Goal: Task Accomplishment & Management: Manage account settings

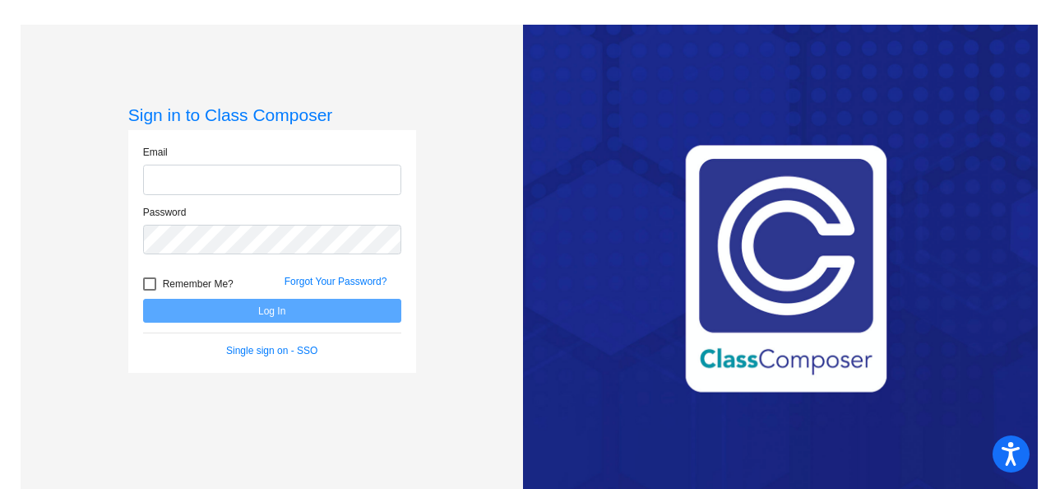
click at [250, 189] on input "email" at bounding box center [272, 180] width 258 height 30
type input "jordan.cockerham@lcps.org"
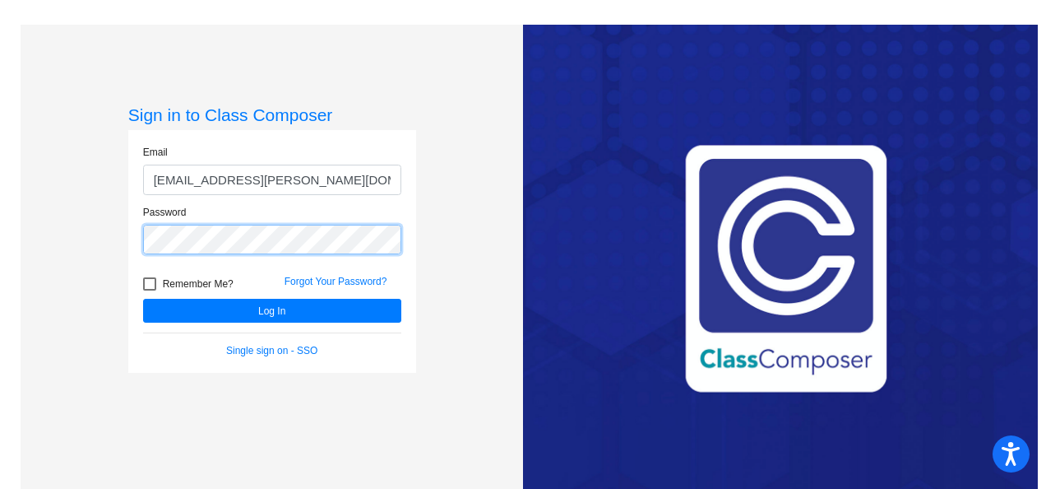
click at [143, 299] on button "Log In" at bounding box center [272, 311] width 258 height 24
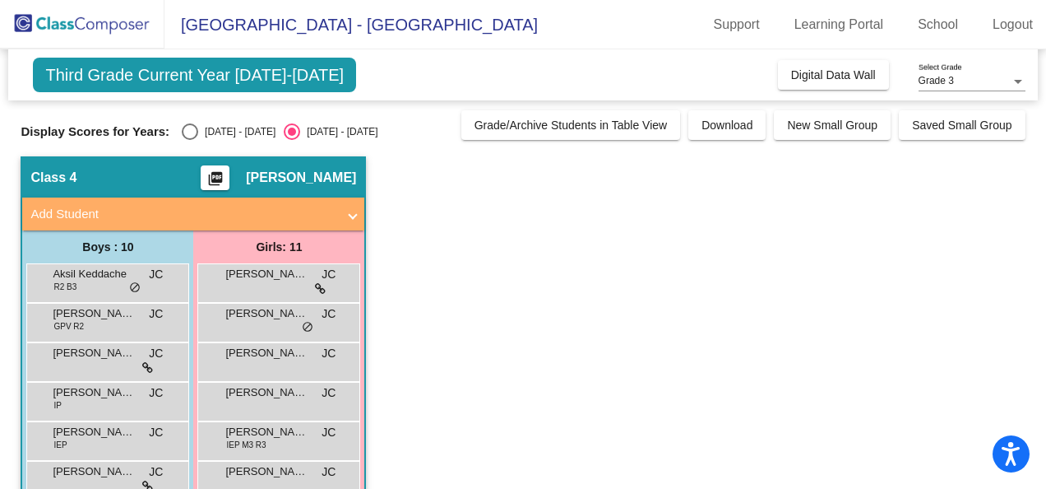
click at [190, 132] on div "Select an option" at bounding box center [190, 132] width 0 height 0
click at [189, 140] on input "2024 - 2025" at bounding box center [189, 140] width 1 height 1
radio input "true"
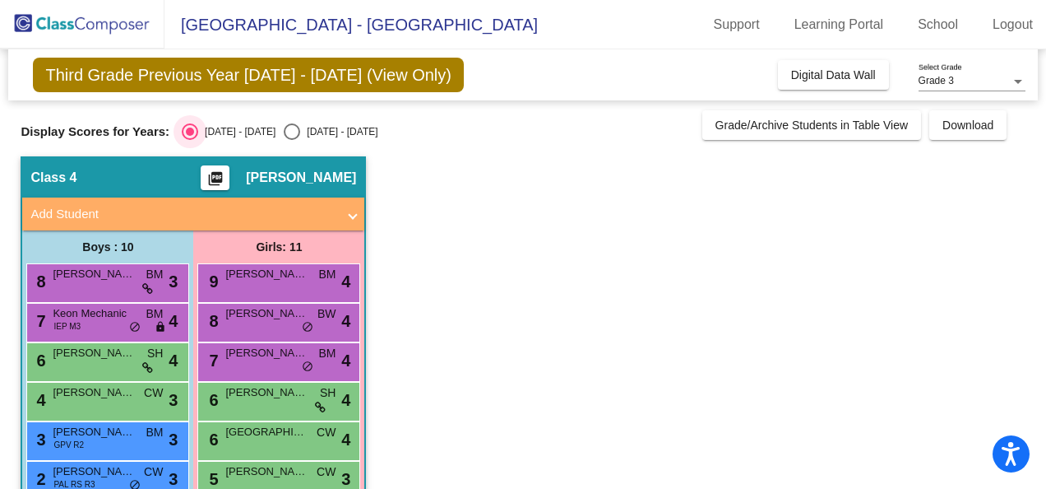
click at [304, 130] on div "2025 - 2026" at bounding box center [338, 131] width 77 height 15
click at [292, 140] on input "2025 - 2026" at bounding box center [291, 140] width 1 height 1
radio input "true"
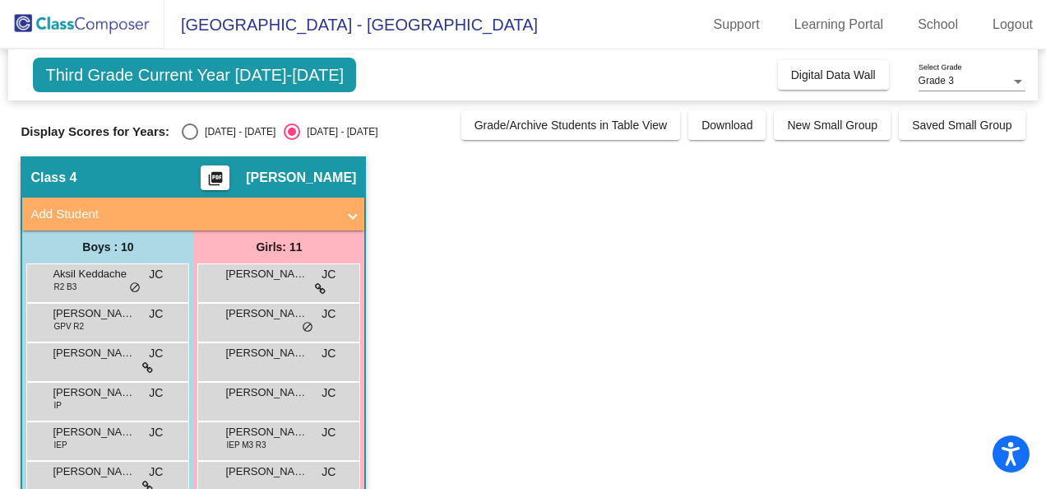
click at [190, 132] on div "Select an option" at bounding box center [190, 132] width 0 height 0
click at [189, 140] on input "2024 - 2025" at bounding box center [189, 140] width 1 height 1
radio input "true"
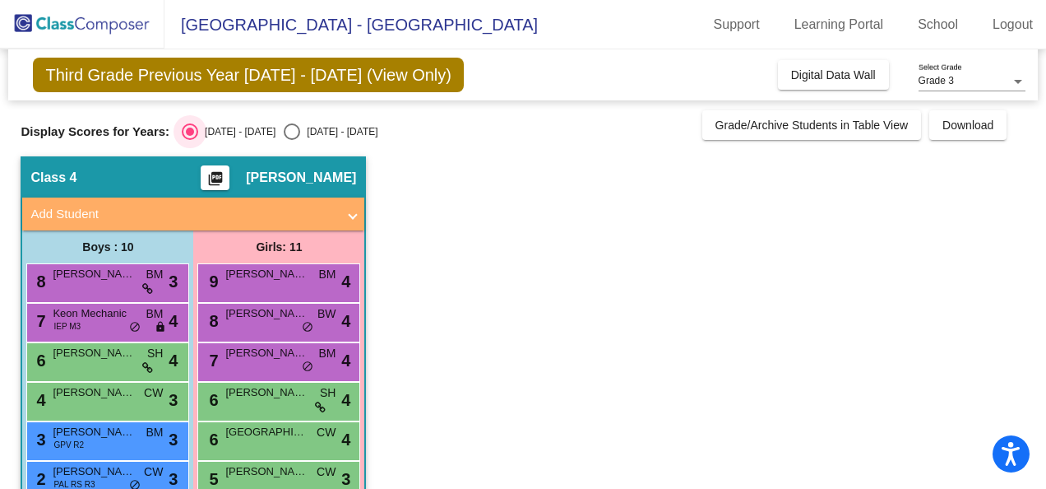
click at [284, 127] on div "Select an option" at bounding box center [292, 131] width 16 height 16
click at [291, 140] on input "2025 - 2026" at bounding box center [291, 140] width 1 height 1
radio input "true"
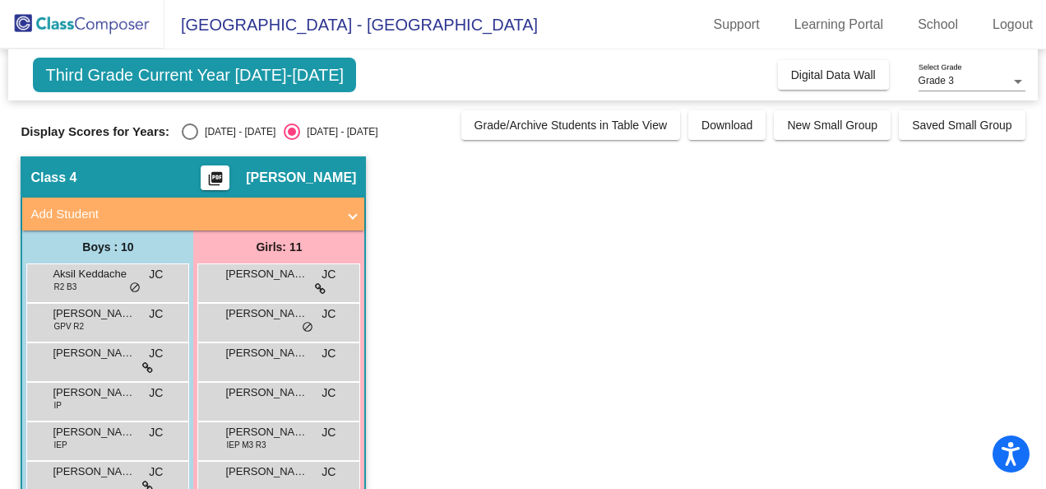
click at [187, 131] on div "Select an option" at bounding box center [190, 131] width 16 height 16
click at [189, 140] on input "2024 - 2025" at bounding box center [189, 140] width 1 height 1
radio input "true"
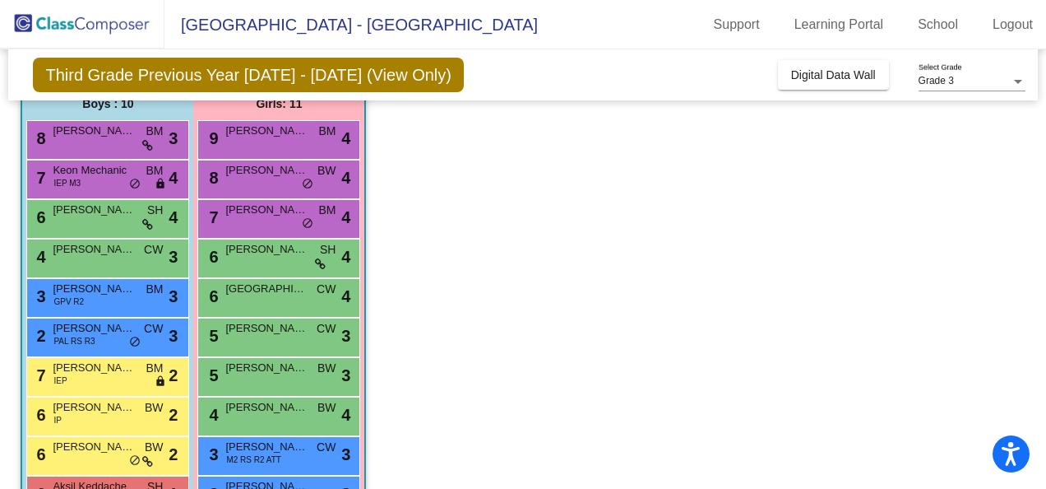
scroll to position [235, 0]
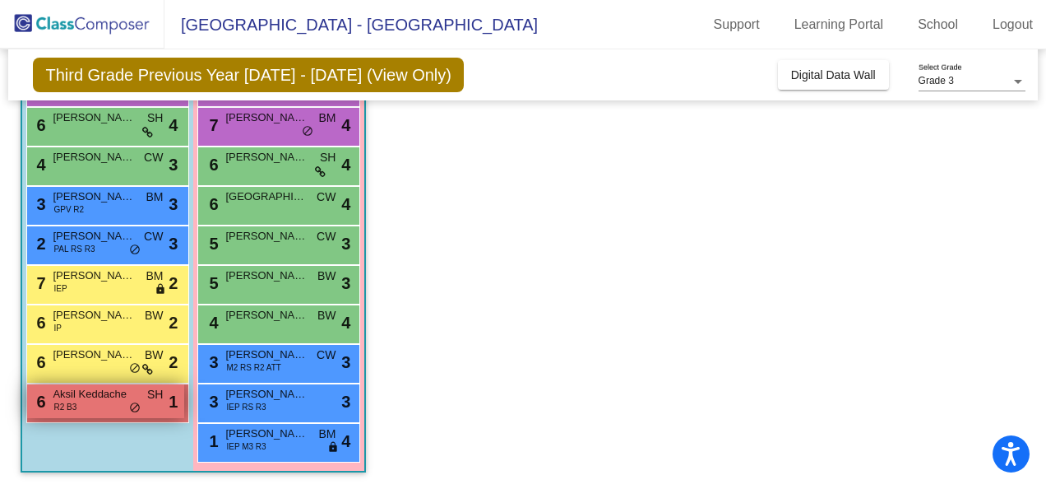
click at [90, 400] on span "Aksil Keddache" at bounding box center [94, 394] width 82 height 16
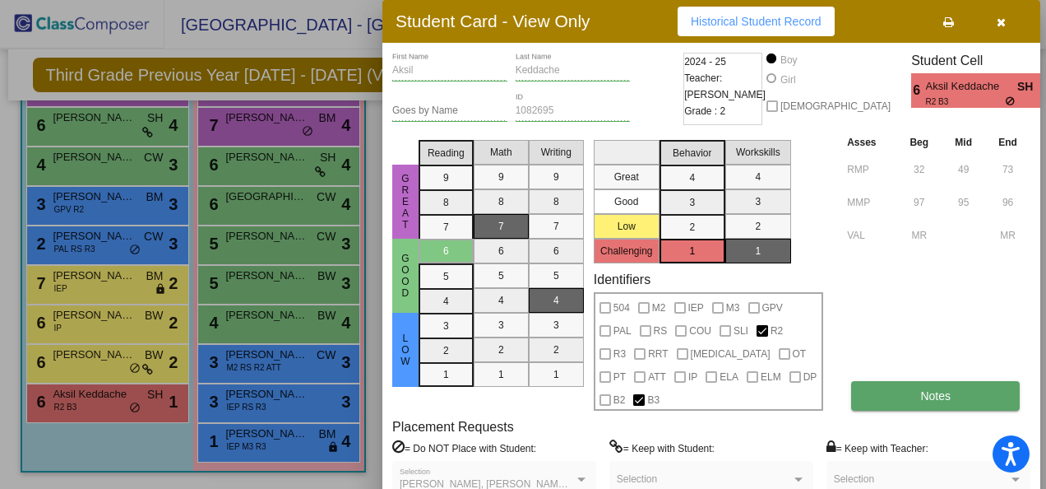
click at [949, 389] on span "Notes" at bounding box center [935, 395] width 30 height 13
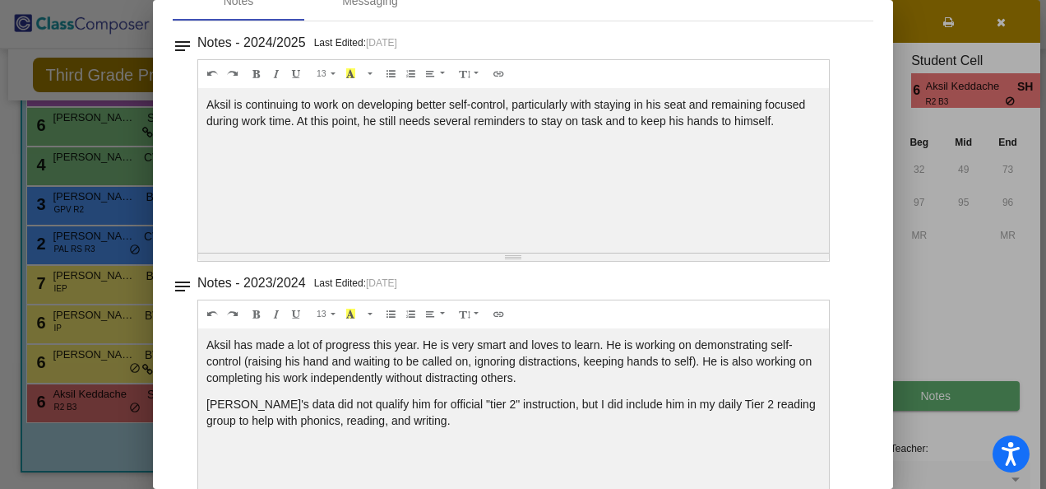
scroll to position [0, 0]
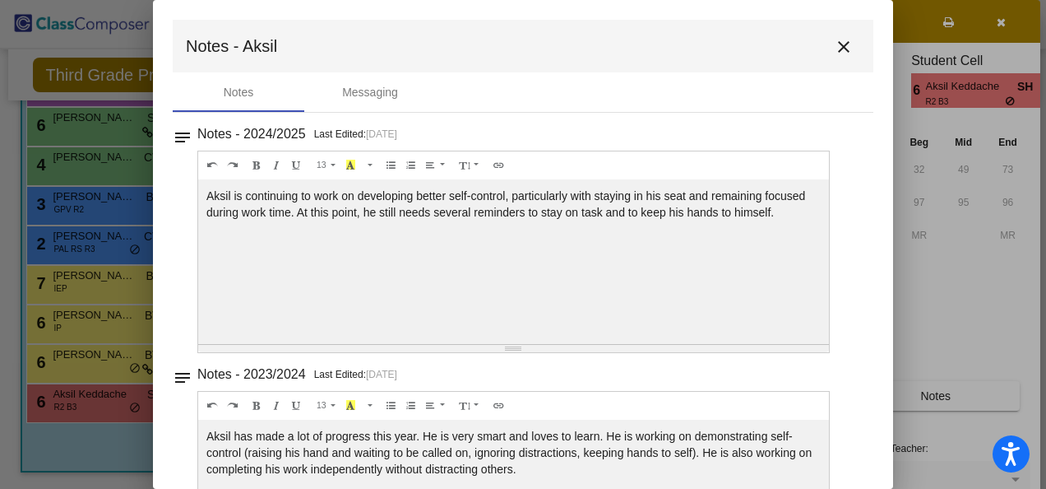
click at [836, 46] on mat-icon "close" at bounding box center [844, 47] width 20 height 20
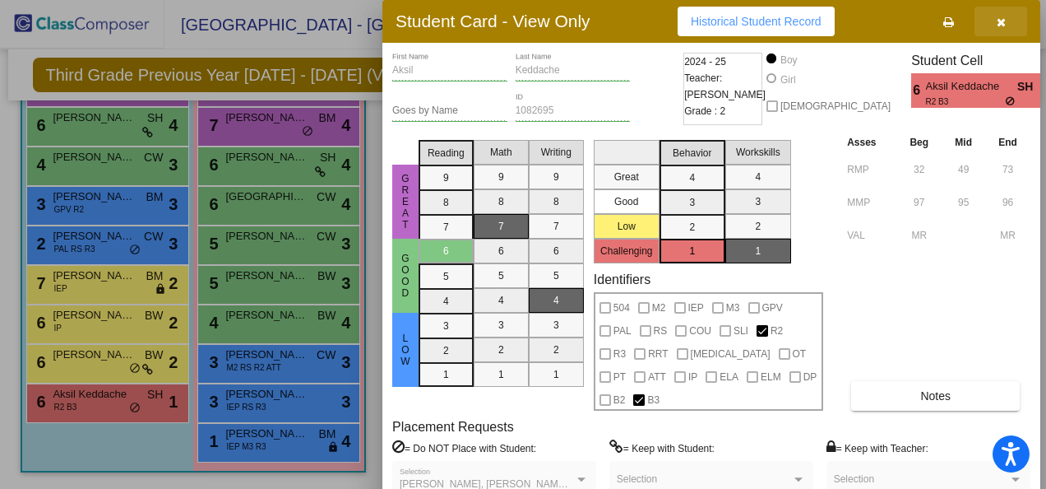
click at [999, 27] on icon "button" at bounding box center [1001, 22] width 9 height 12
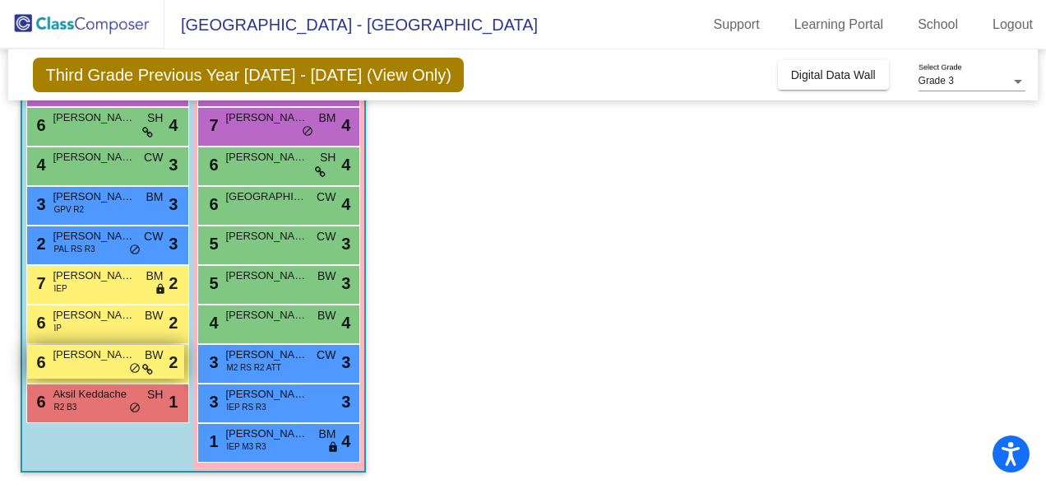
click at [109, 351] on span "Luca Polidoro" at bounding box center [94, 354] width 82 height 16
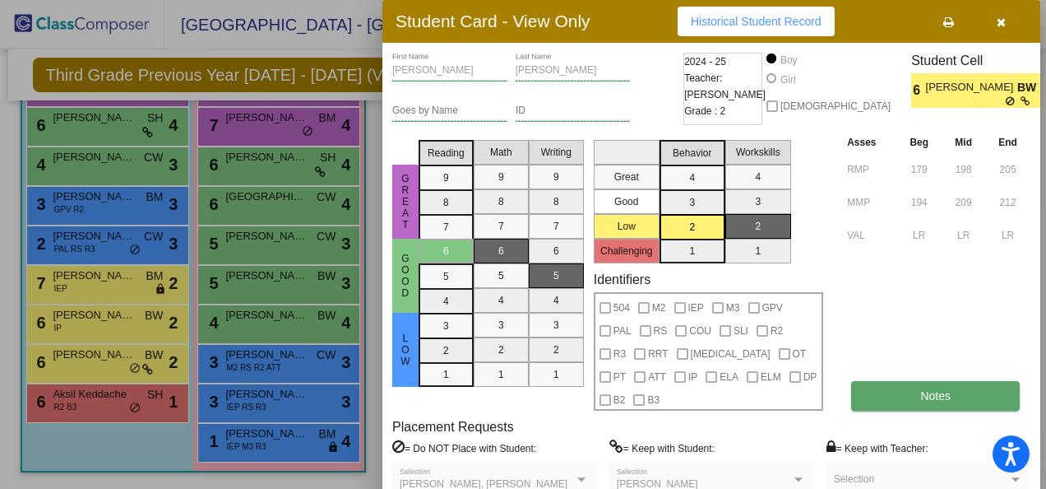
click at [929, 386] on button "Notes" at bounding box center [935, 396] width 169 height 30
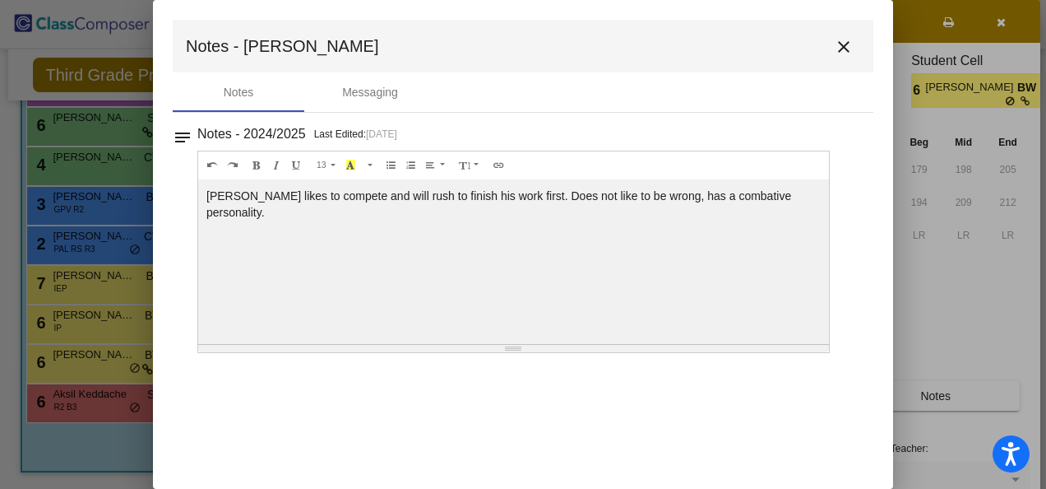
click at [849, 43] on mat-icon "close" at bounding box center [844, 47] width 20 height 20
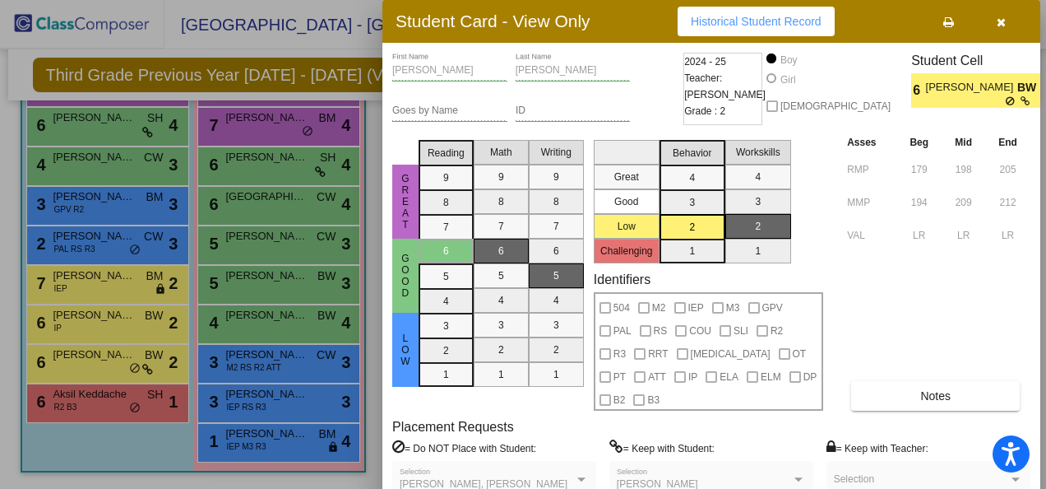
click at [1007, 23] on button "button" at bounding box center [1001, 22] width 53 height 30
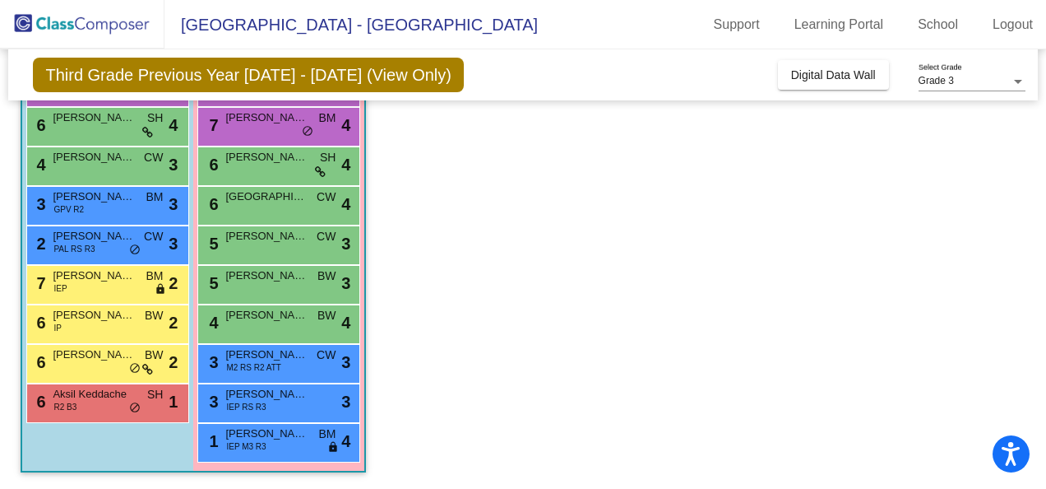
click at [110, 331] on div "6 Dylan Gregory IP BW lock do_not_disturb_alt 2" at bounding box center [105, 322] width 157 height 34
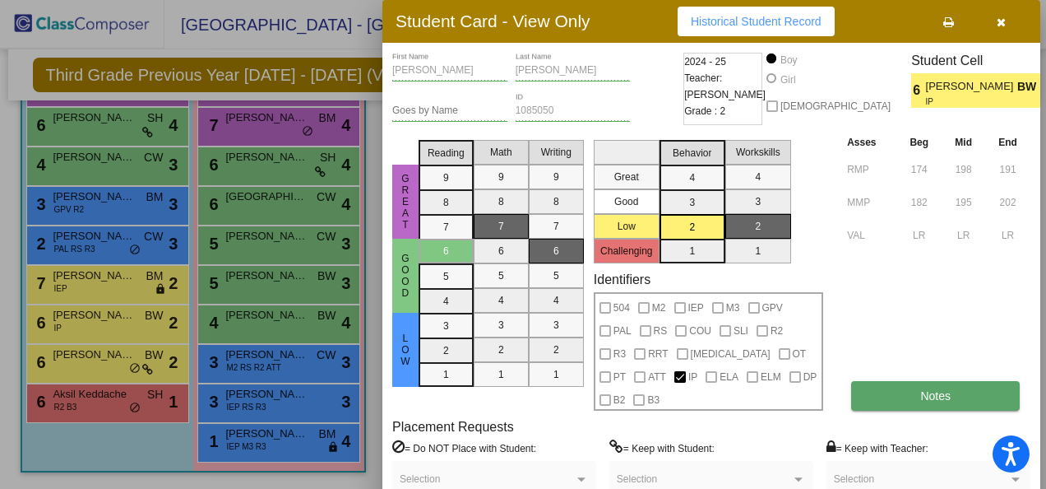
click at [952, 381] on button "Notes" at bounding box center [935, 396] width 169 height 30
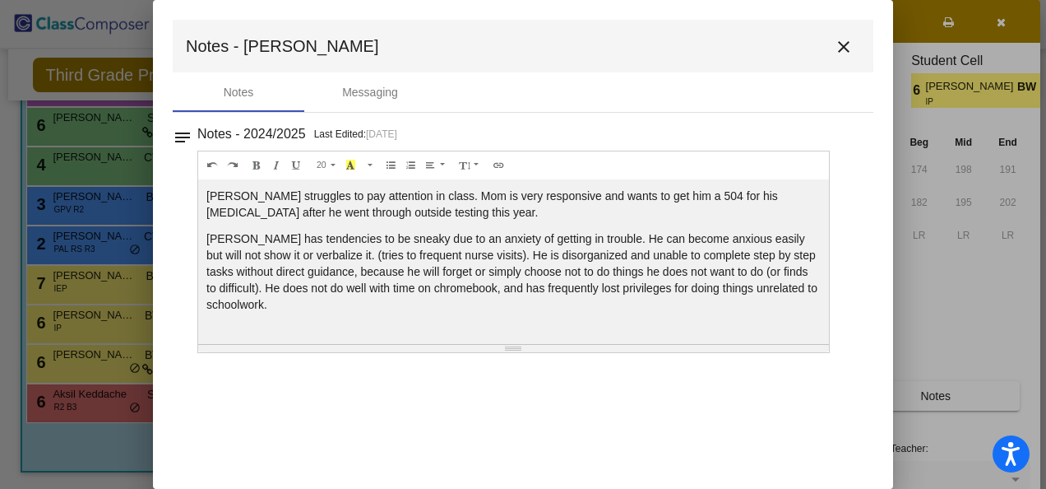
click at [852, 53] on mat-icon "close" at bounding box center [844, 47] width 20 height 20
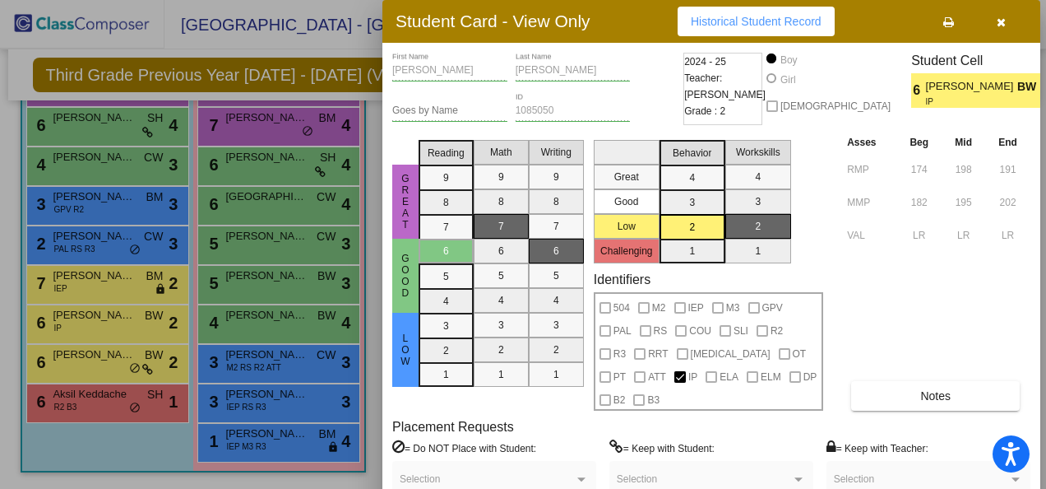
click at [1002, 29] on button "button" at bounding box center [1001, 22] width 53 height 30
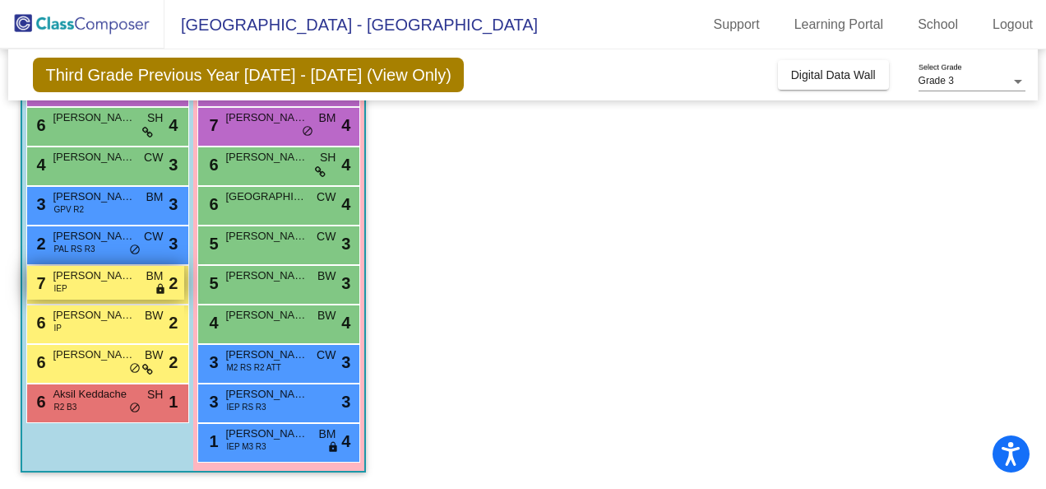
click at [81, 278] on span "Eli Boyer" at bounding box center [94, 275] width 82 height 16
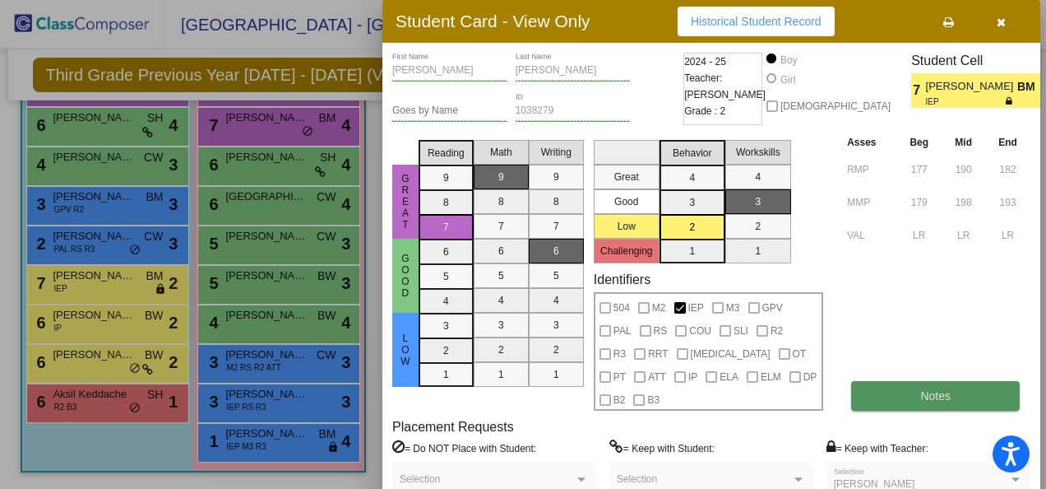
click at [900, 381] on button "Notes" at bounding box center [935, 396] width 169 height 30
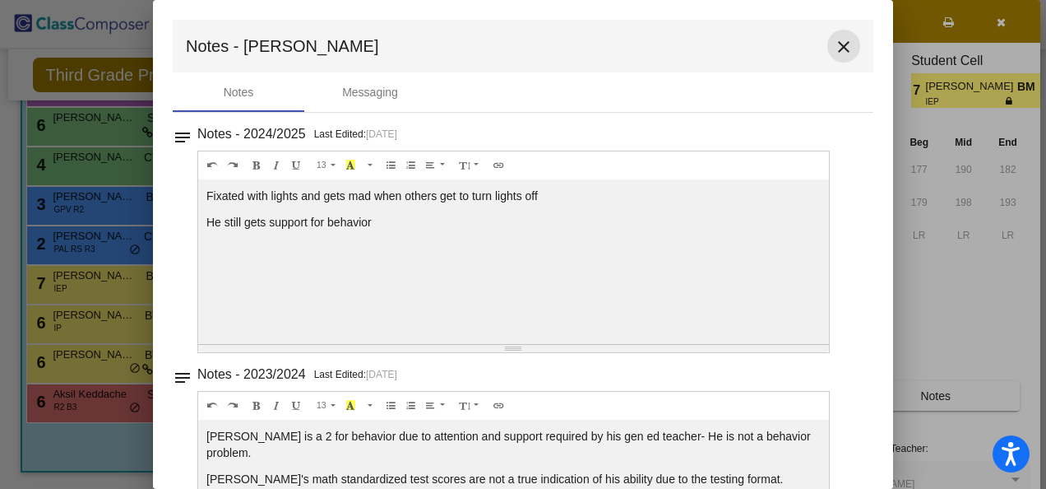
click at [841, 61] on button "close" at bounding box center [843, 46] width 33 height 33
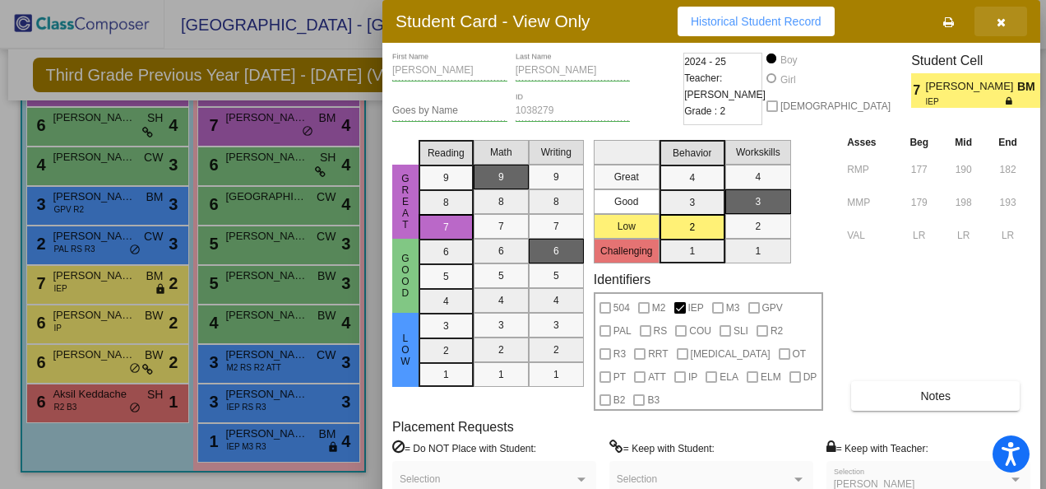
click at [1005, 16] on icon "button" at bounding box center [1001, 22] width 9 height 12
